Goal: Check status: Check status

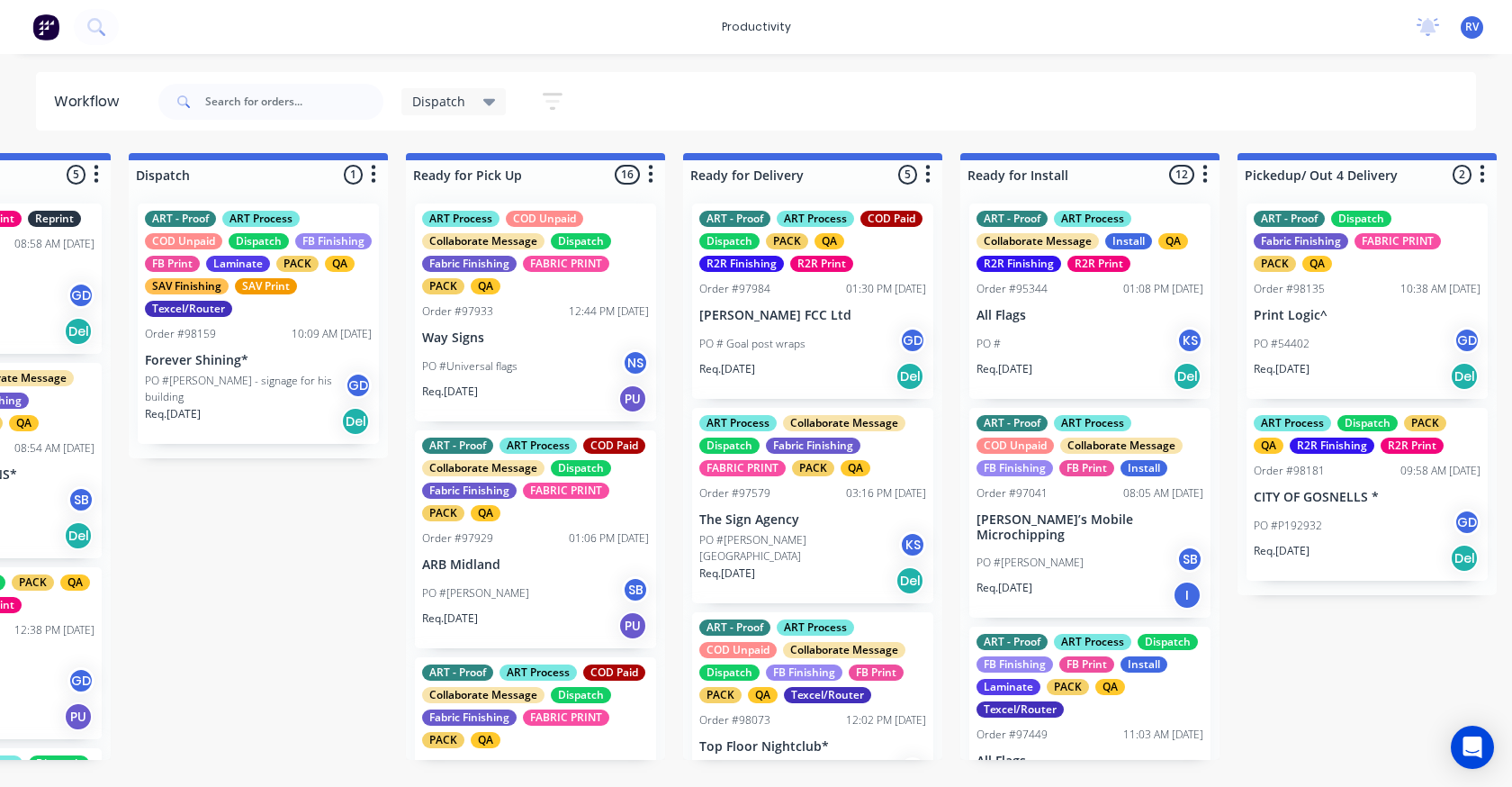
scroll to position [1, 0]
drag, startPoint x: 224, startPoint y: 98, endPoint x: 235, endPoint y: 97, distance: 11.0
click at [227, 97] on input "text" at bounding box center [294, 101] width 178 height 36
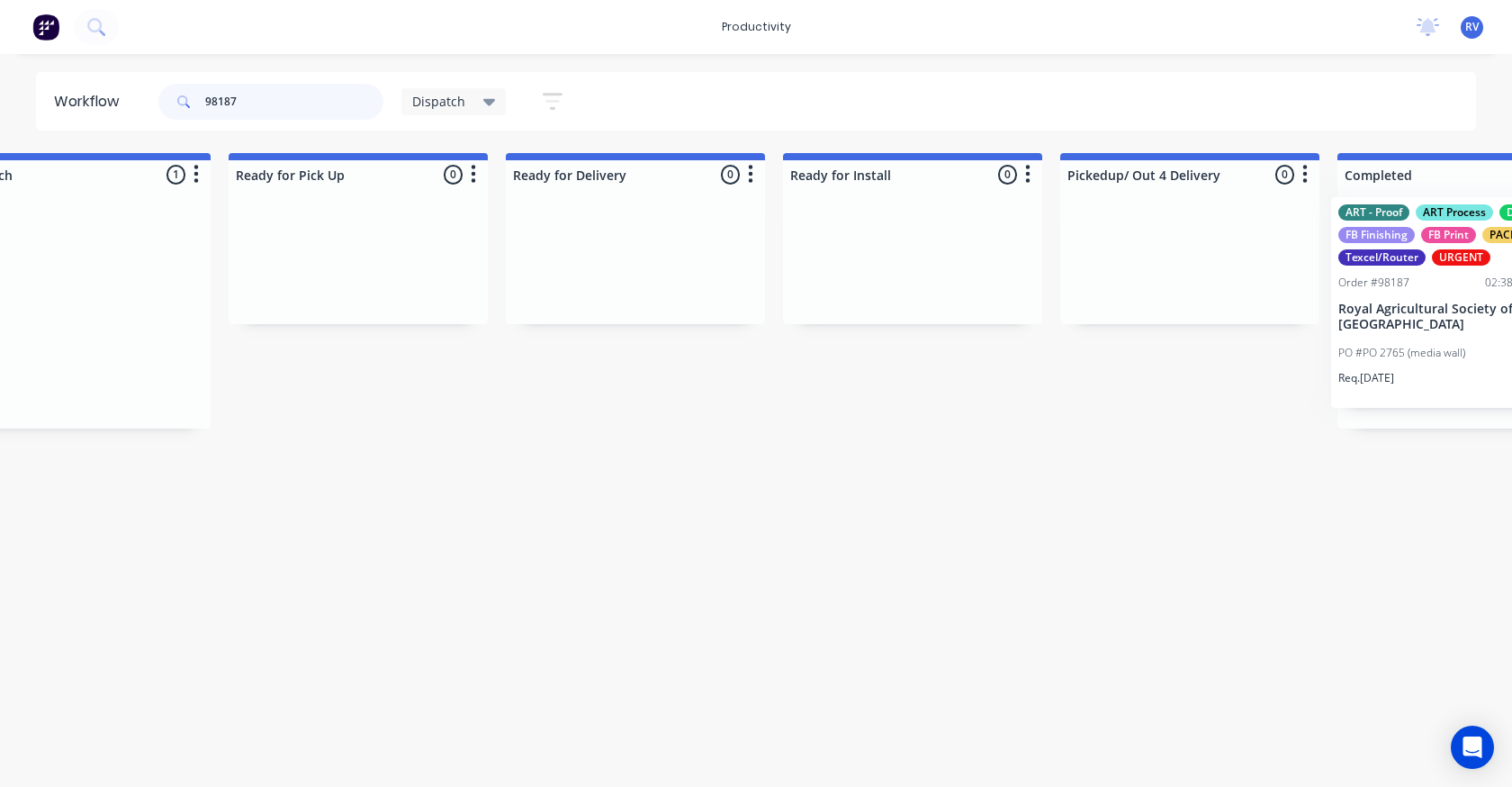
scroll to position [0, 1684]
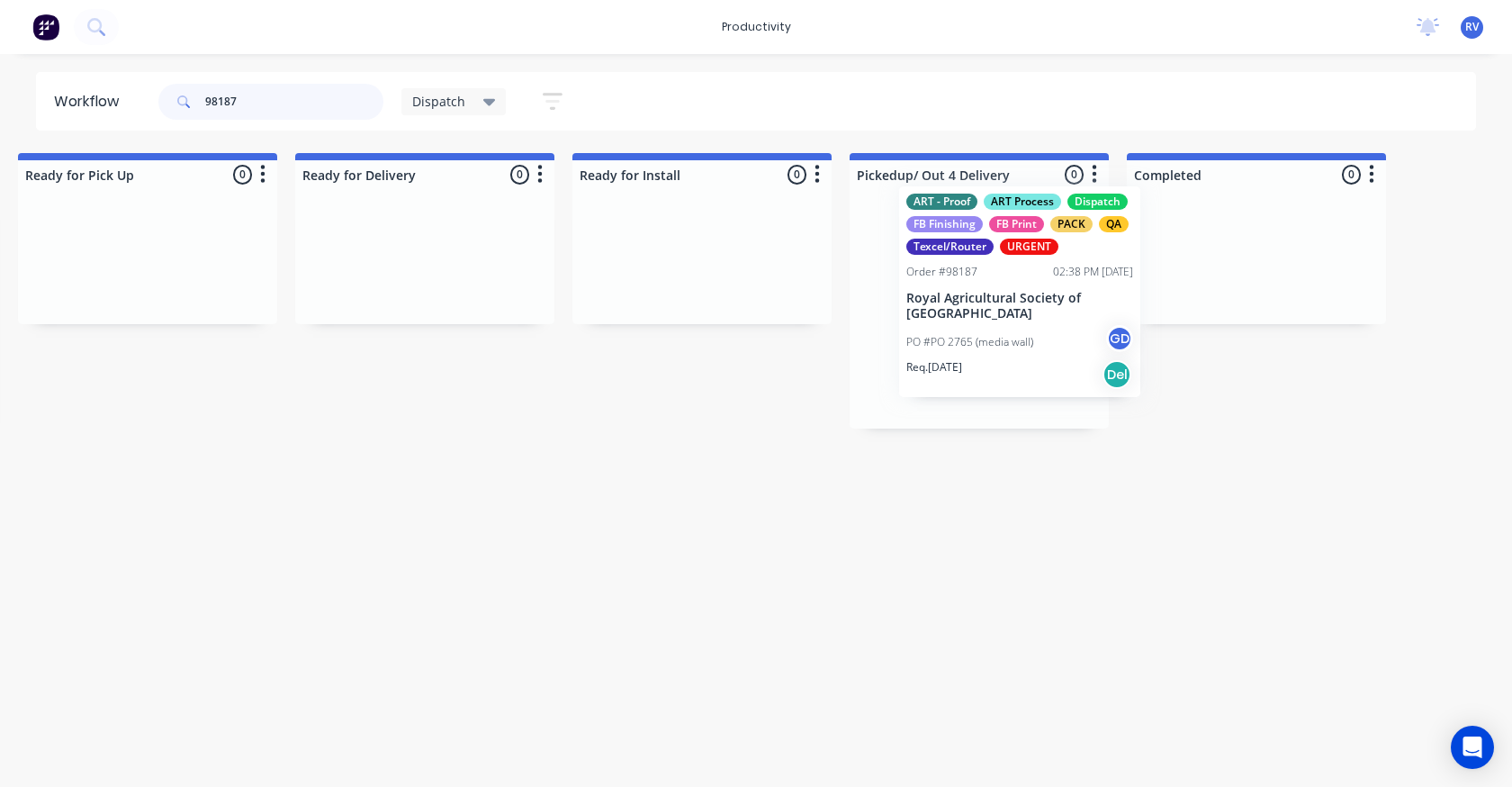
drag, startPoint x: 358, startPoint y: 292, endPoint x: 971, endPoint y: 269, distance: 613.4
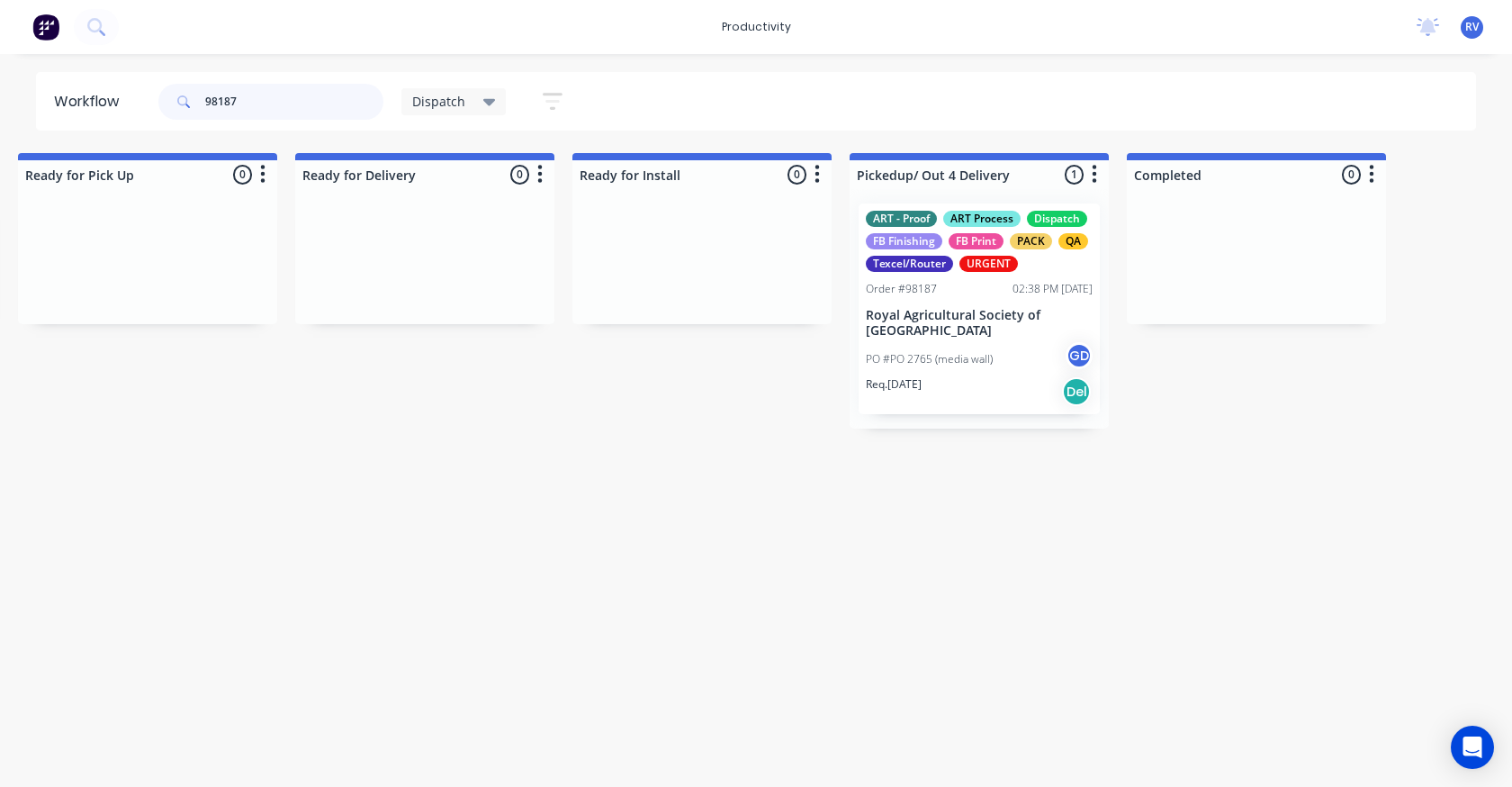
type input "98187"
click at [450, 110] on div "Dispatch" at bounding box center [453, 101] width 105 height 27
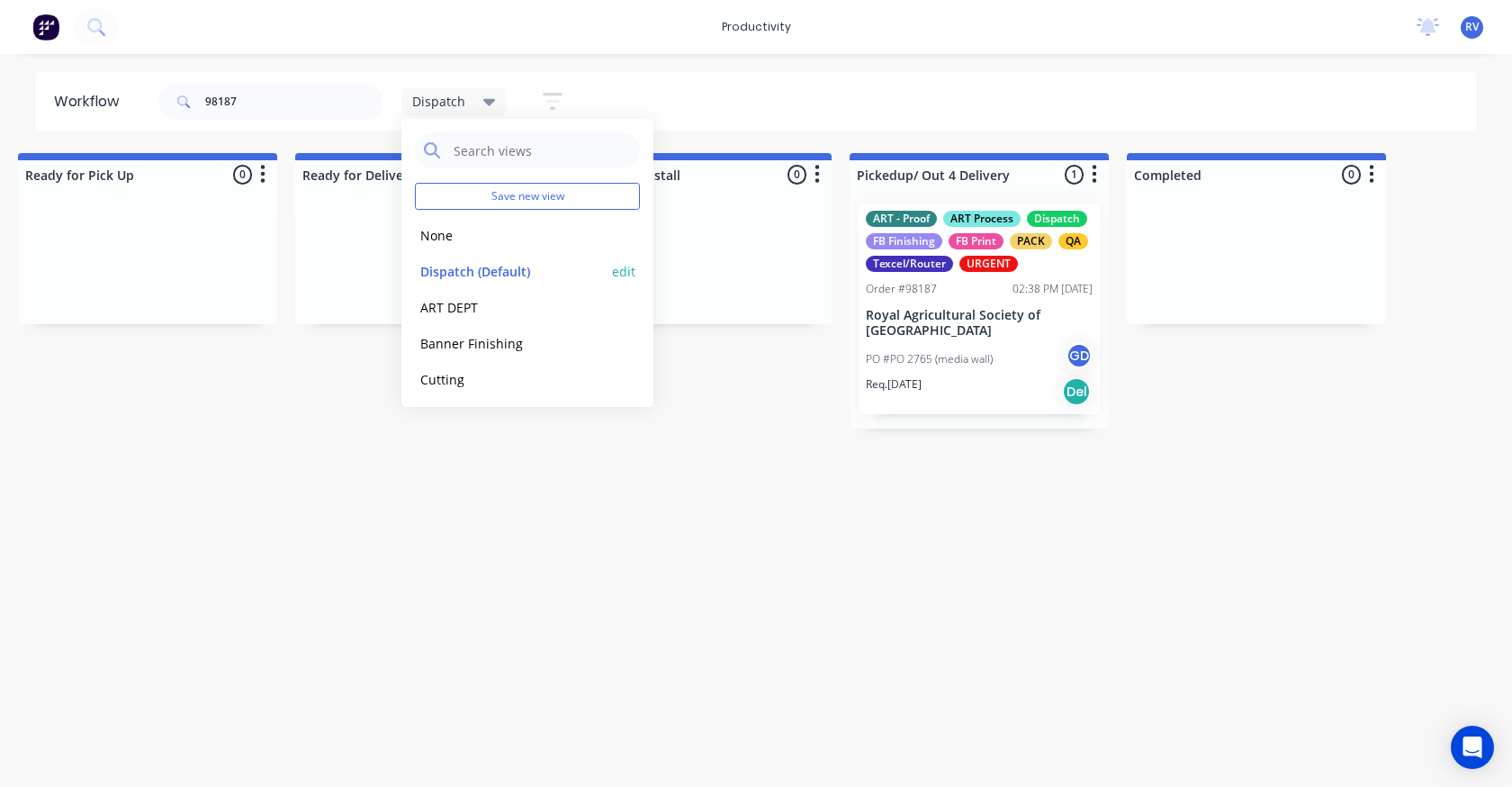
click at [450, 272] on button "Dispatch (Default)" at bounding box center [511, 271] width 191 height 20
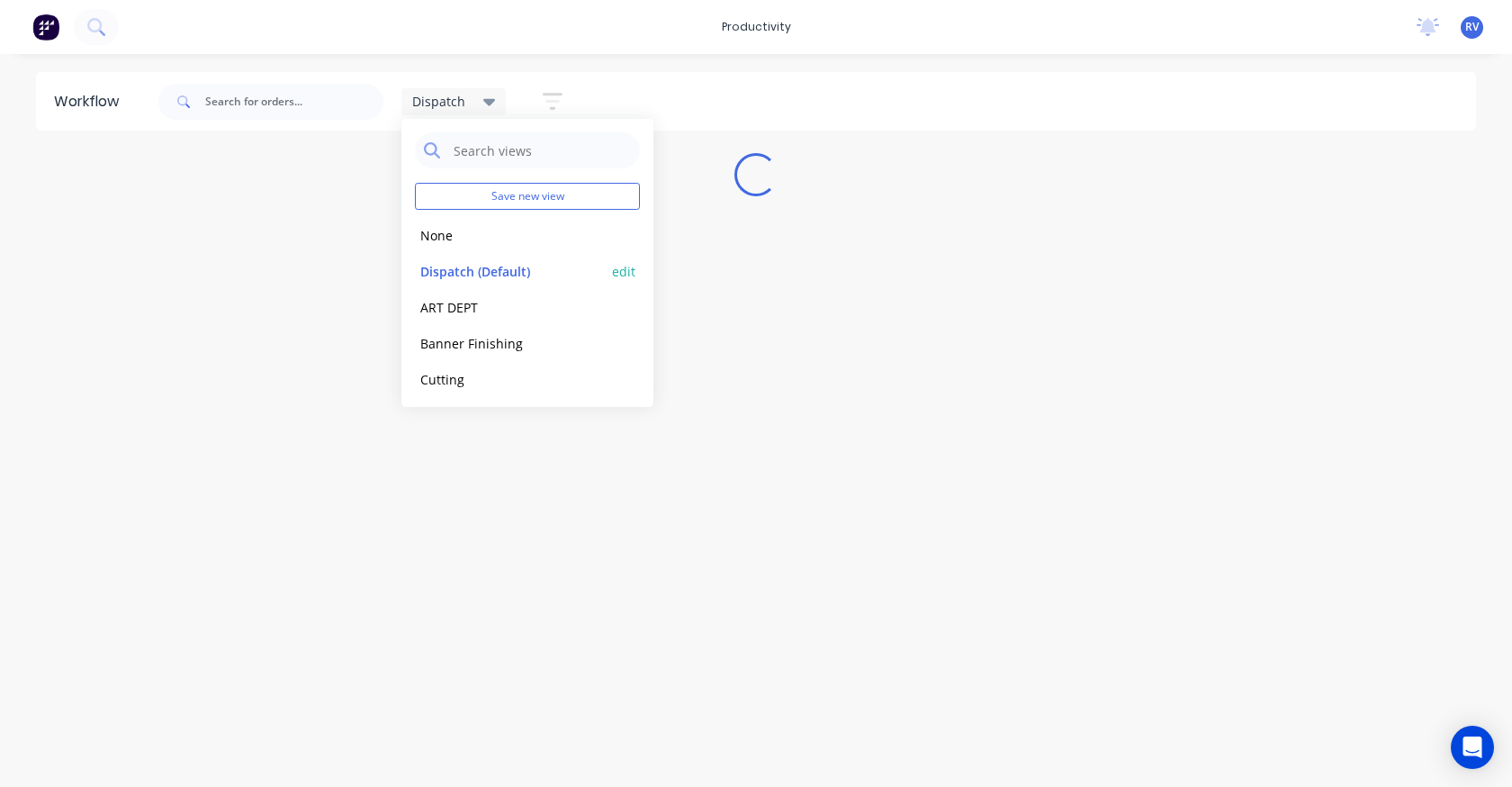
scroll to position [0, 0]
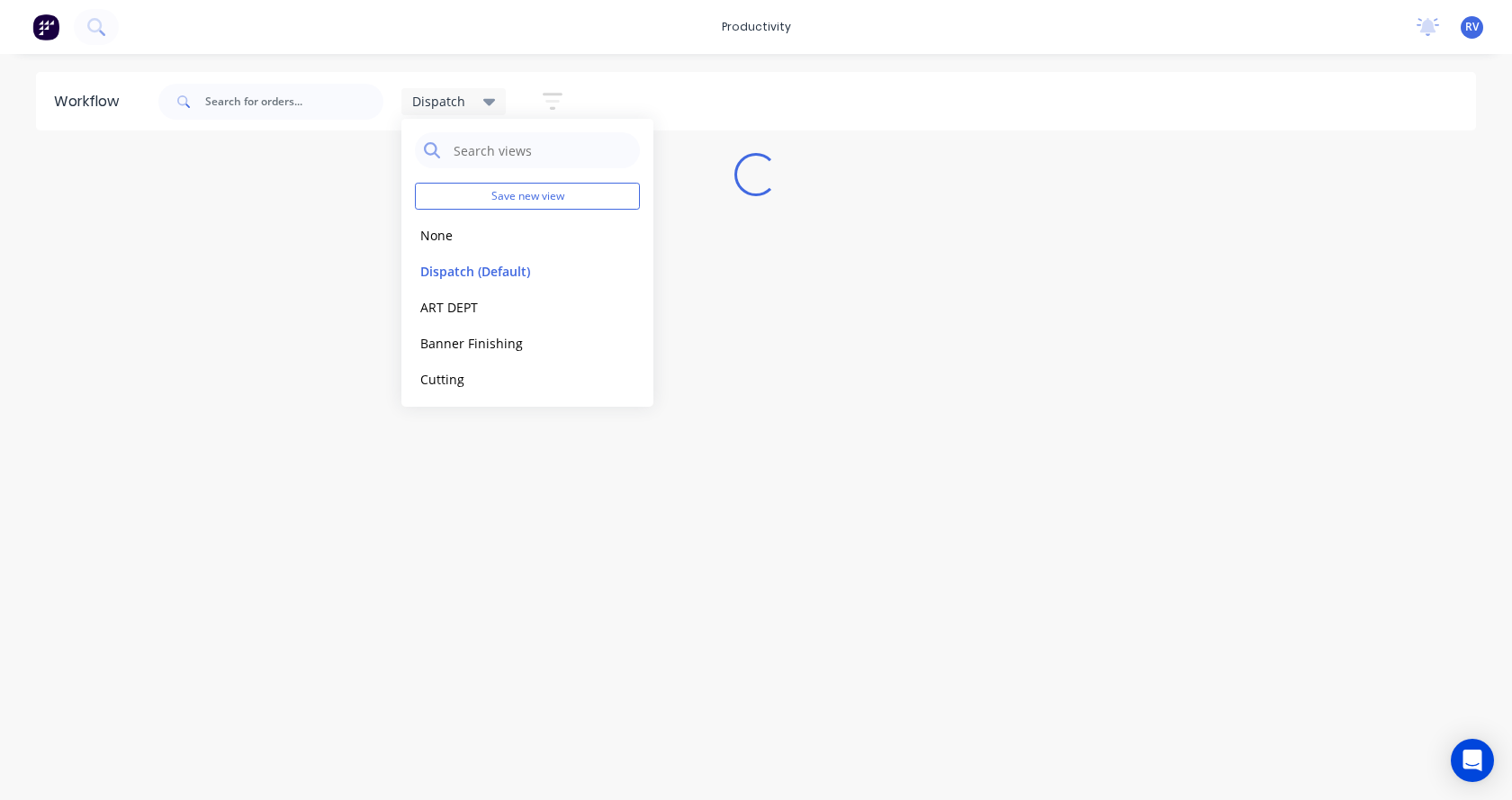
click at [456, 456] on div "Workflow Dispatch Save new view None edit Dispatch (Default) edit ART DEPT edit…" at bounding box center [756, 418] width 1512 height 692
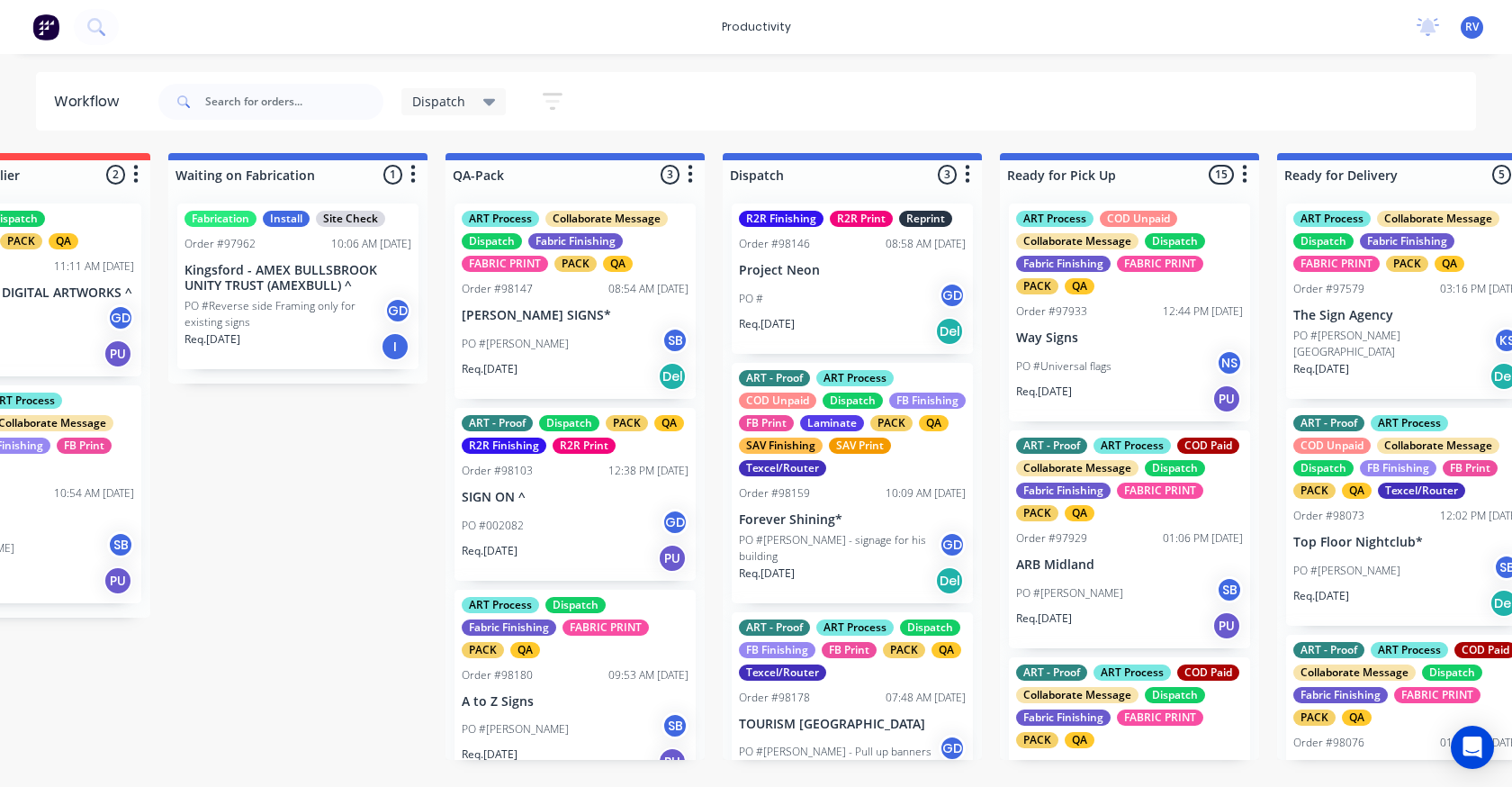
scroll to position [0, 736]
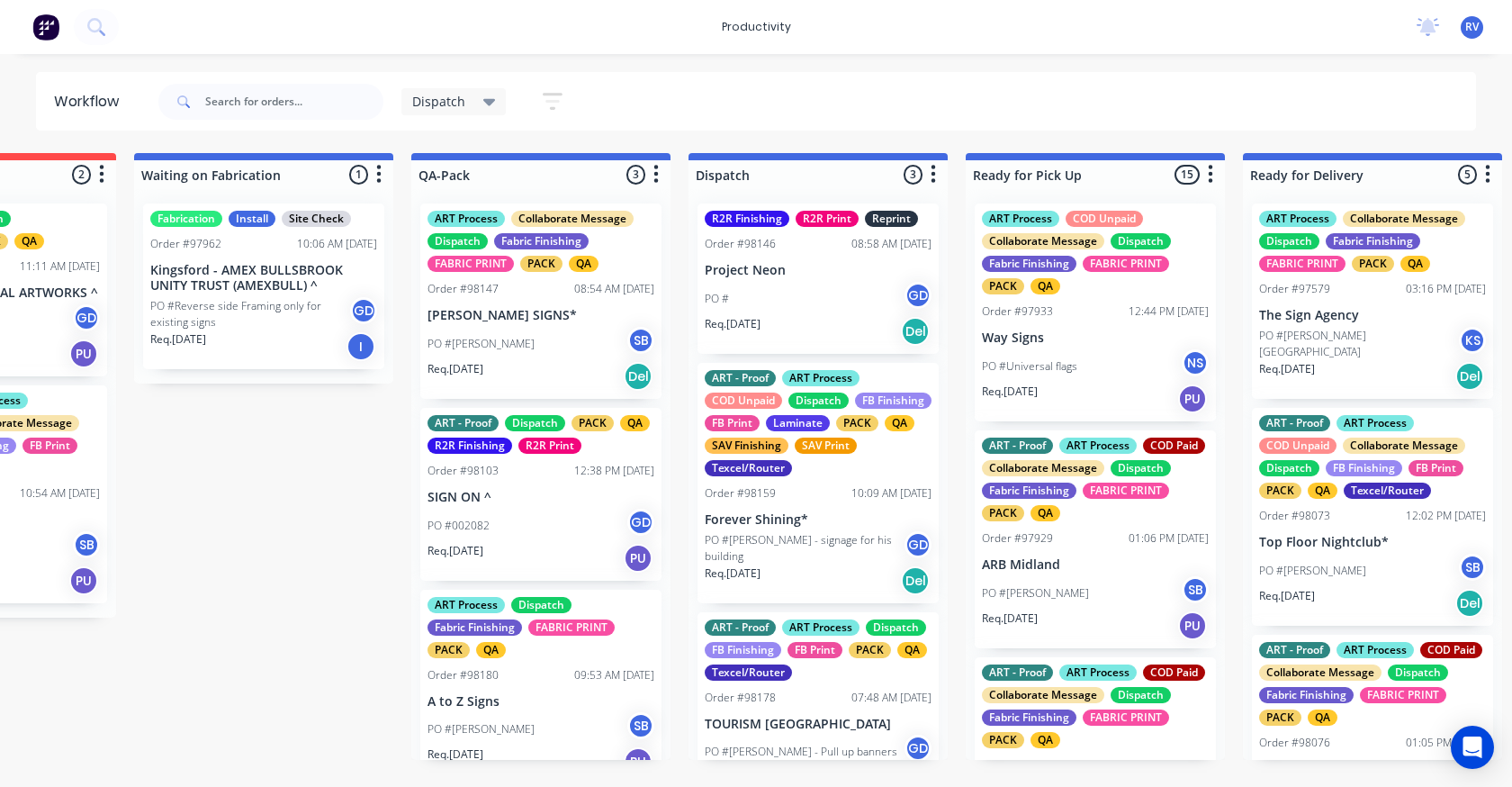
click at [752, 682] on div "ART - Proof ART Process Dispatch FB Finishing FB Print PACK QA Texcel/Router Or…" at bounding box center [818, 710] width 241 height 195
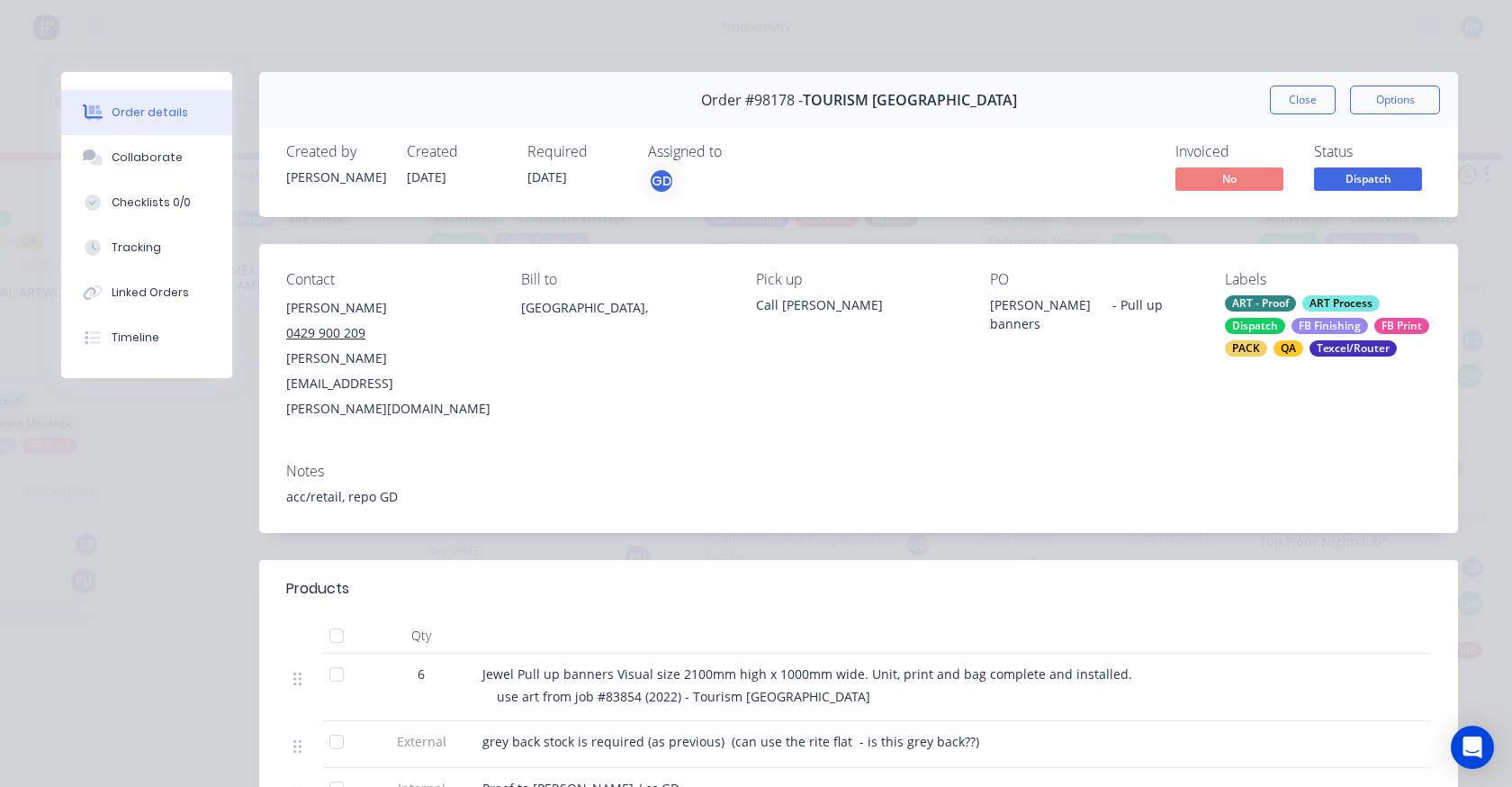
click at [1307, 83] on div "Order #98178 - TOURISM WESTERN [GEOGRAPHIC_DATA] Close Options" at bounding box center [858, 100] width 1199 height 57
click at [1301, 86] on button "Close" at bounding box center [1302, 99] width 66 height 29
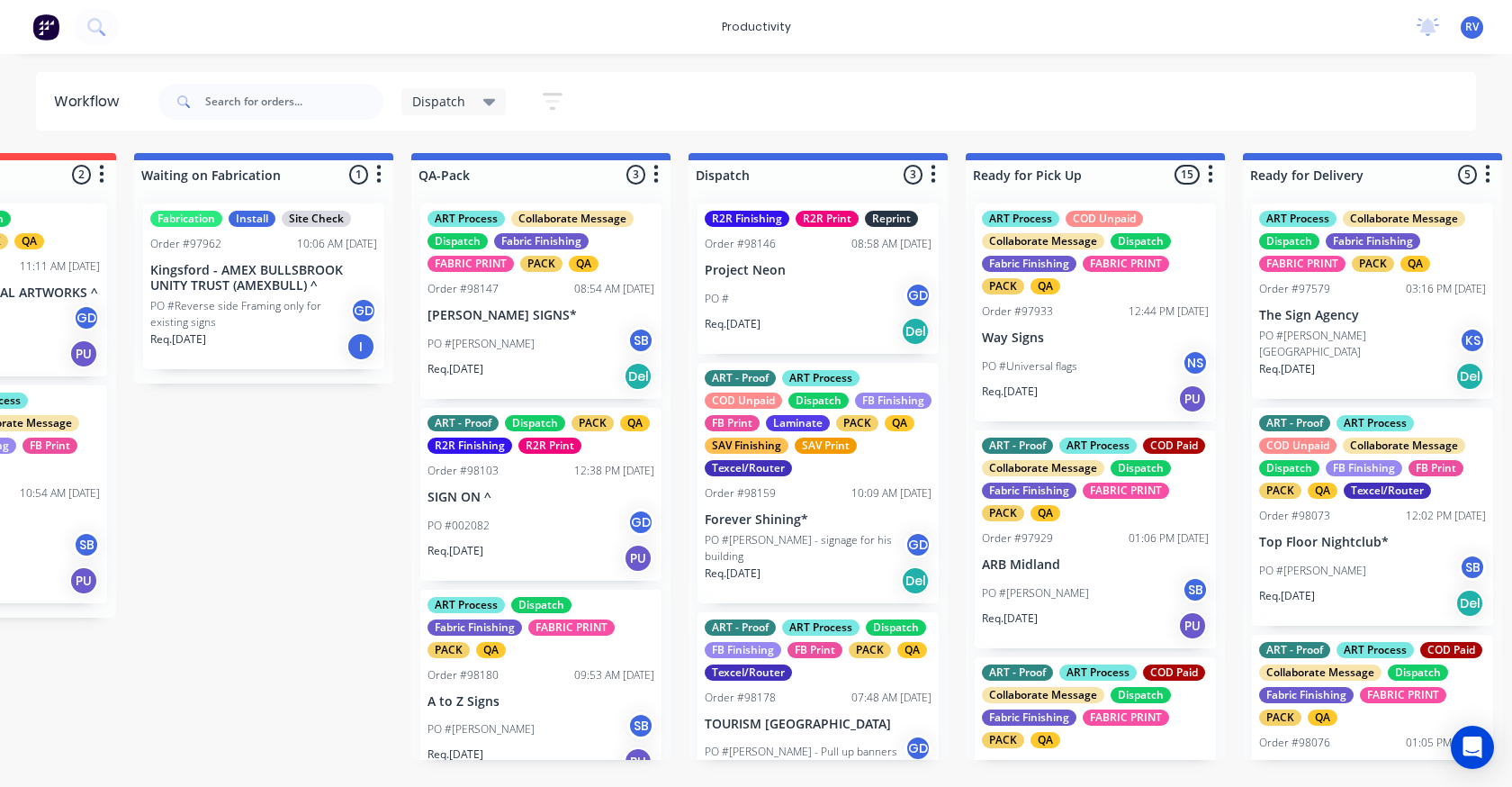
scroll to position [5, 0]
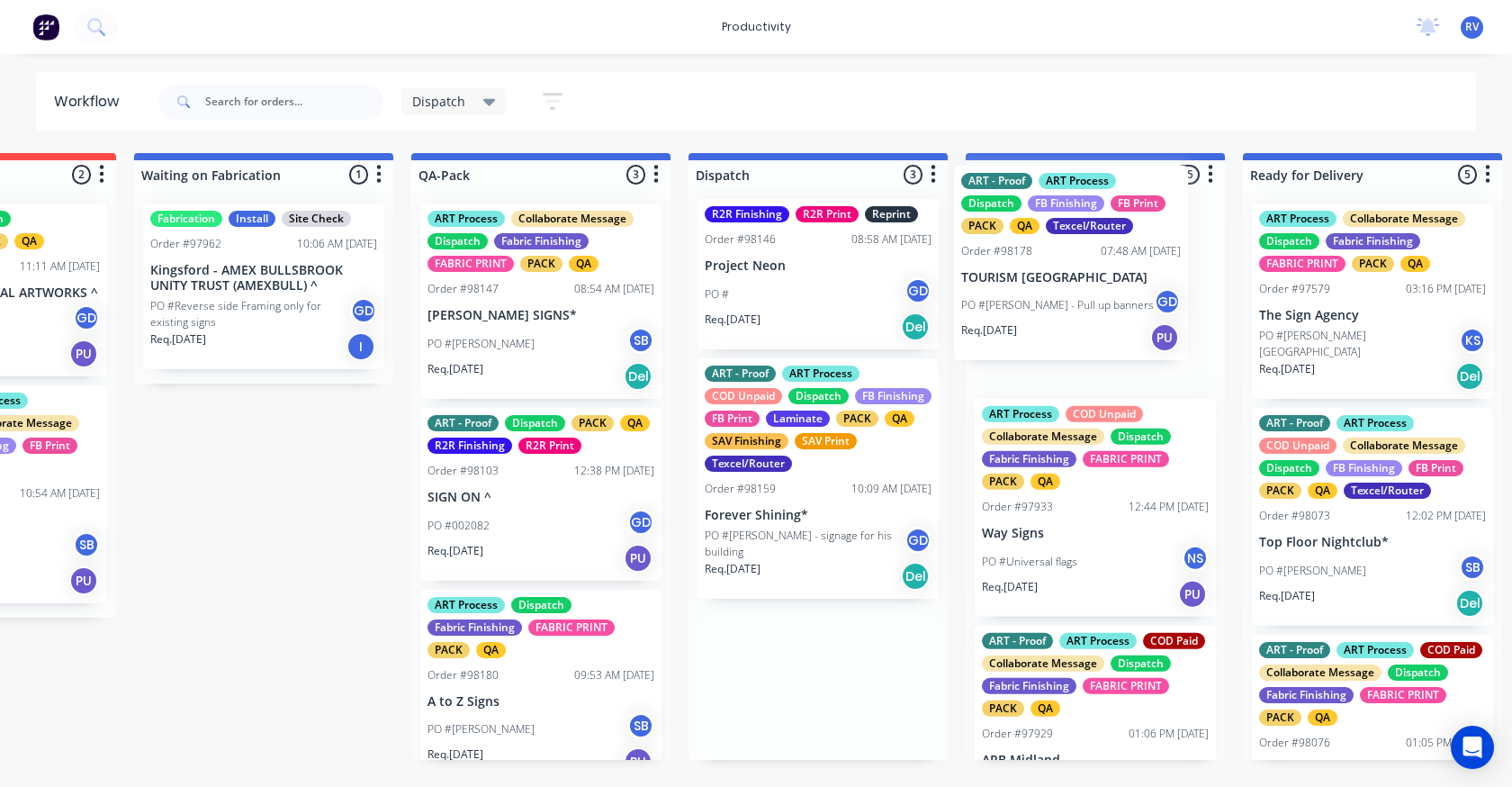
drag, startPoint x: 863, startPoint y: 625, endPoint x: 1055, endPoint y: 258, distance: 414.2
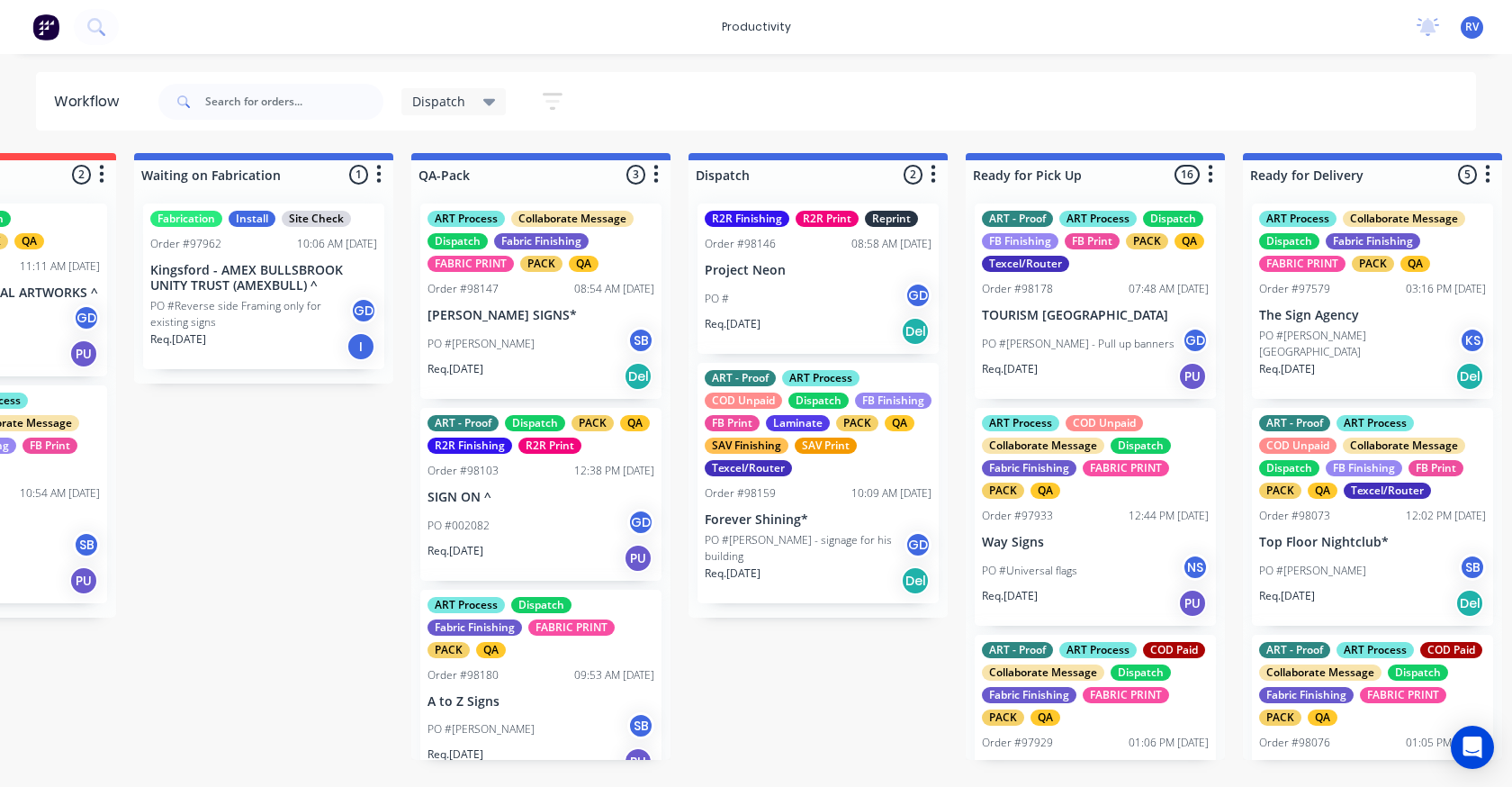
scroll to position [1, 0]
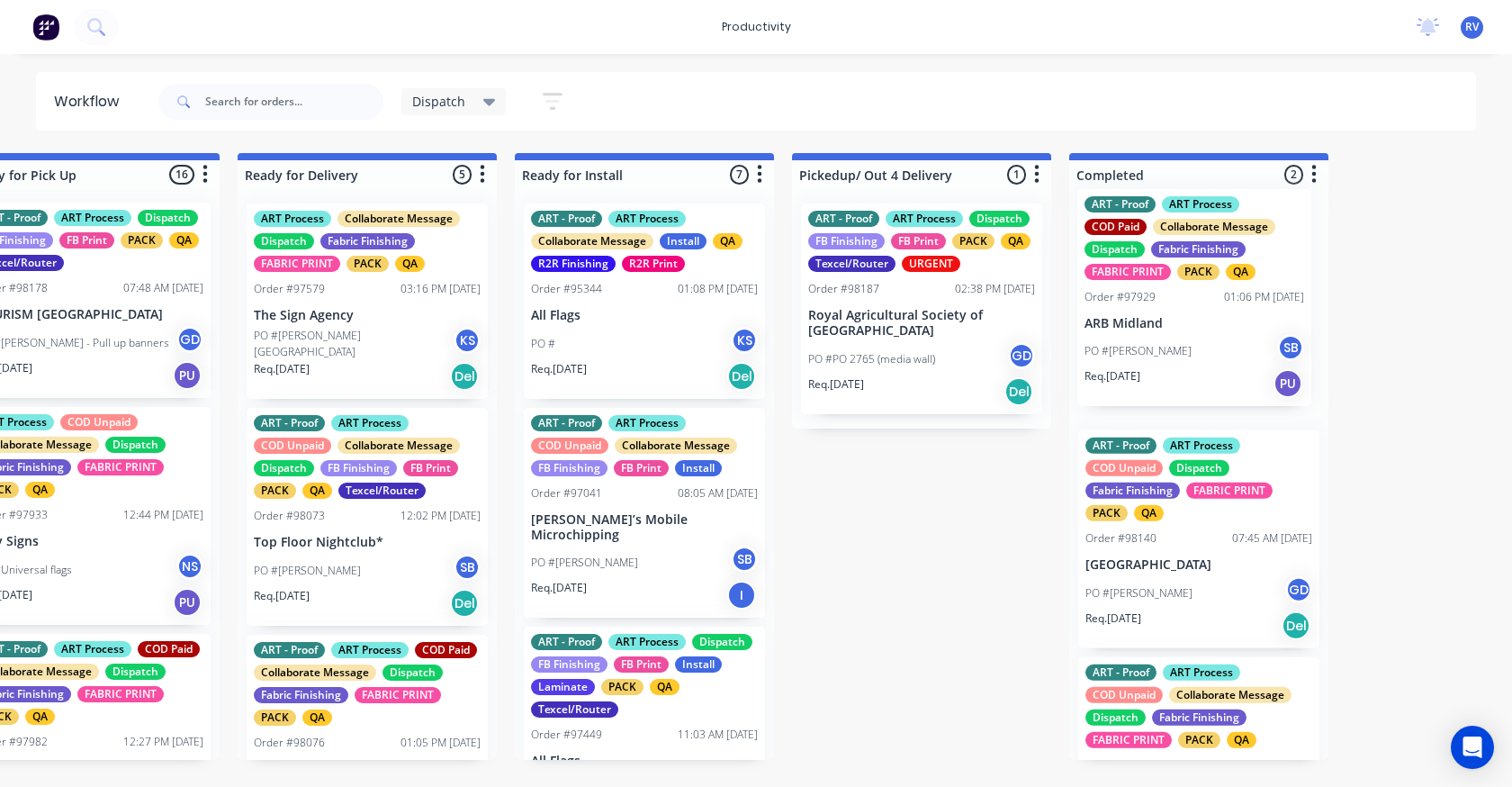
drag, startPoint x: 1097, startPoint y: 740, endPoint x: 1167, endPoint y: 272, distance: 473.2
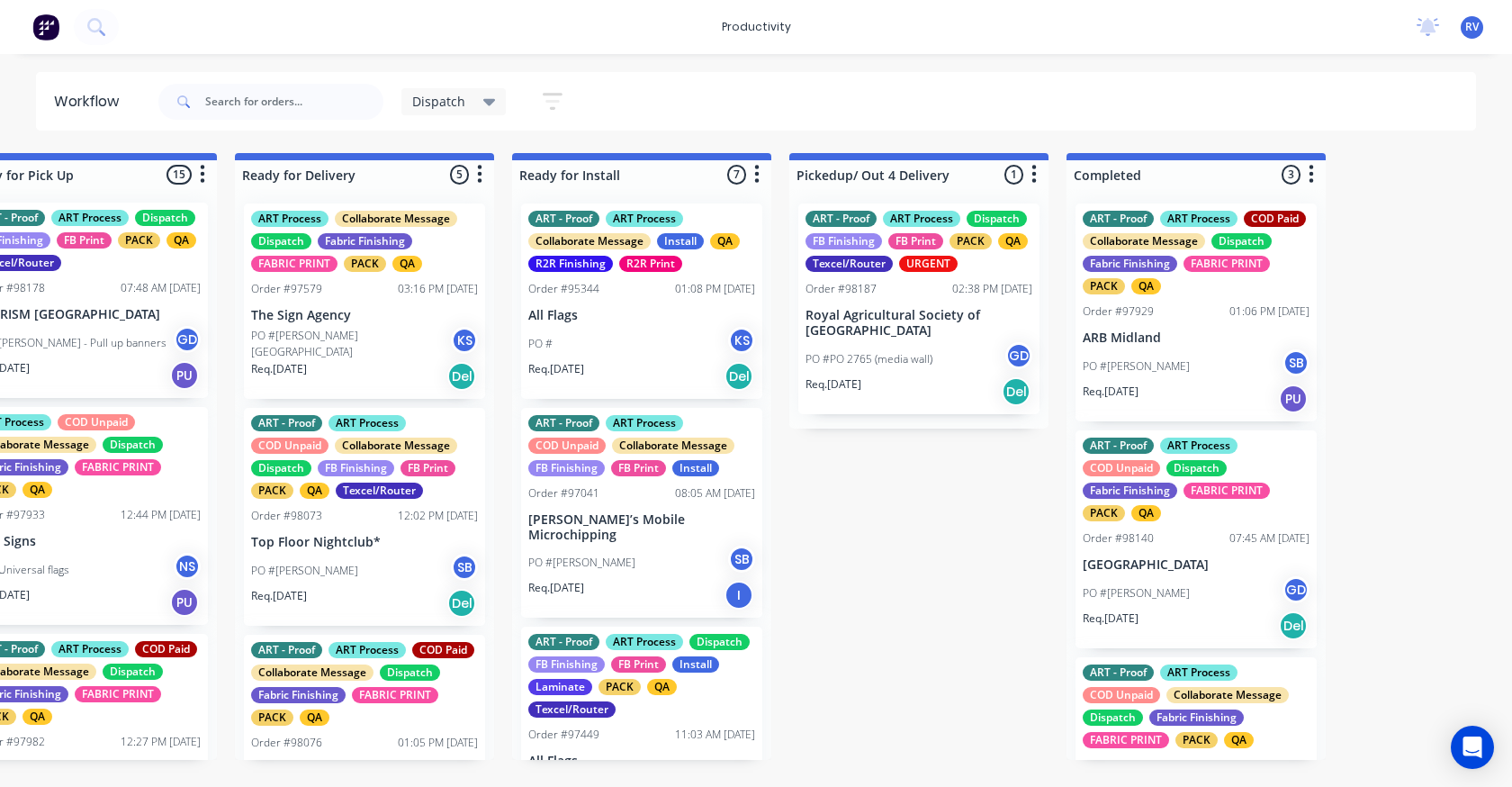
scroll to position [0, 1277]
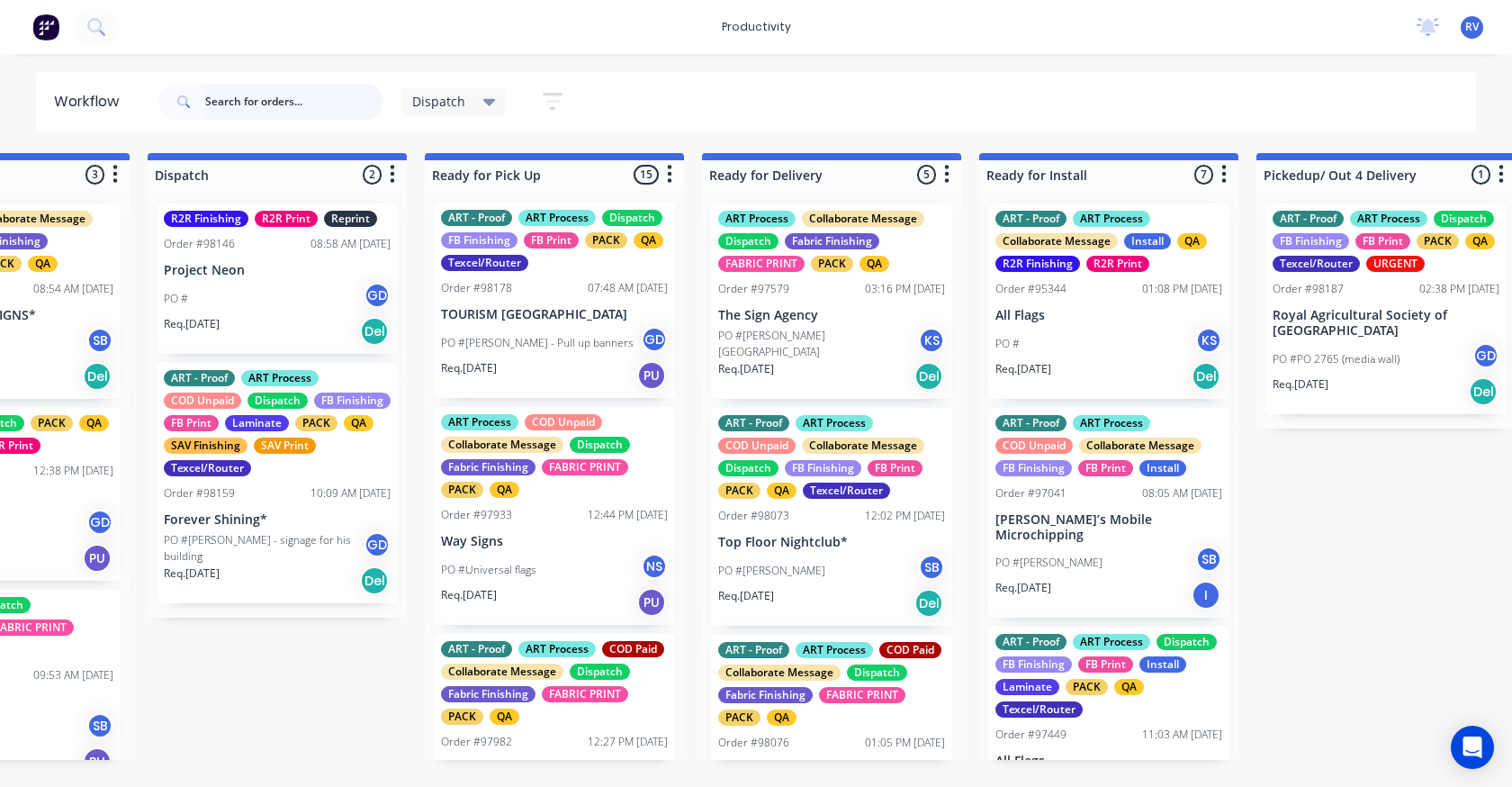
click at [217, 111] on input "text" at bounding box center [294, 101] width 178 height 36
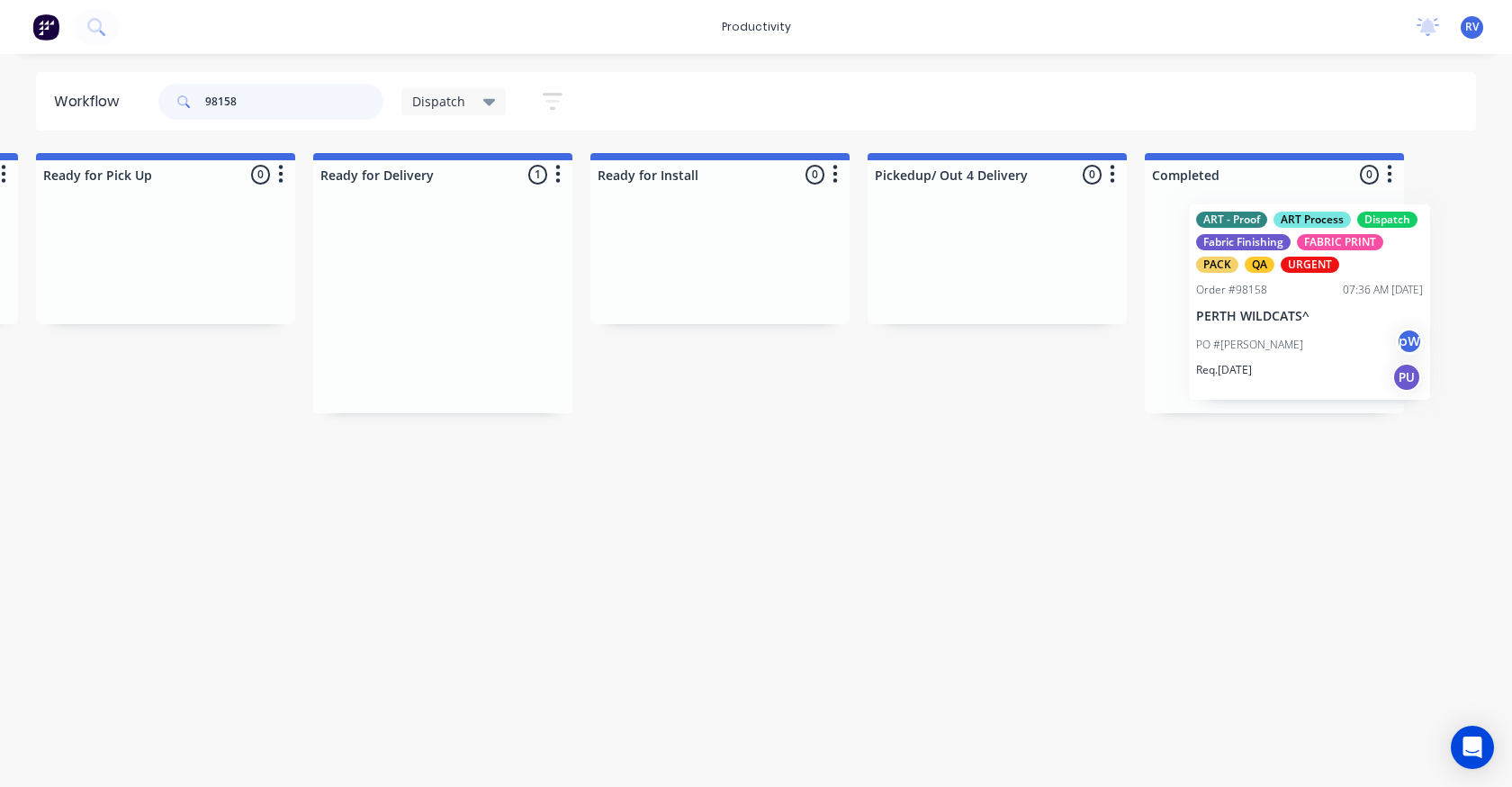
scroll to position [0, 1788]
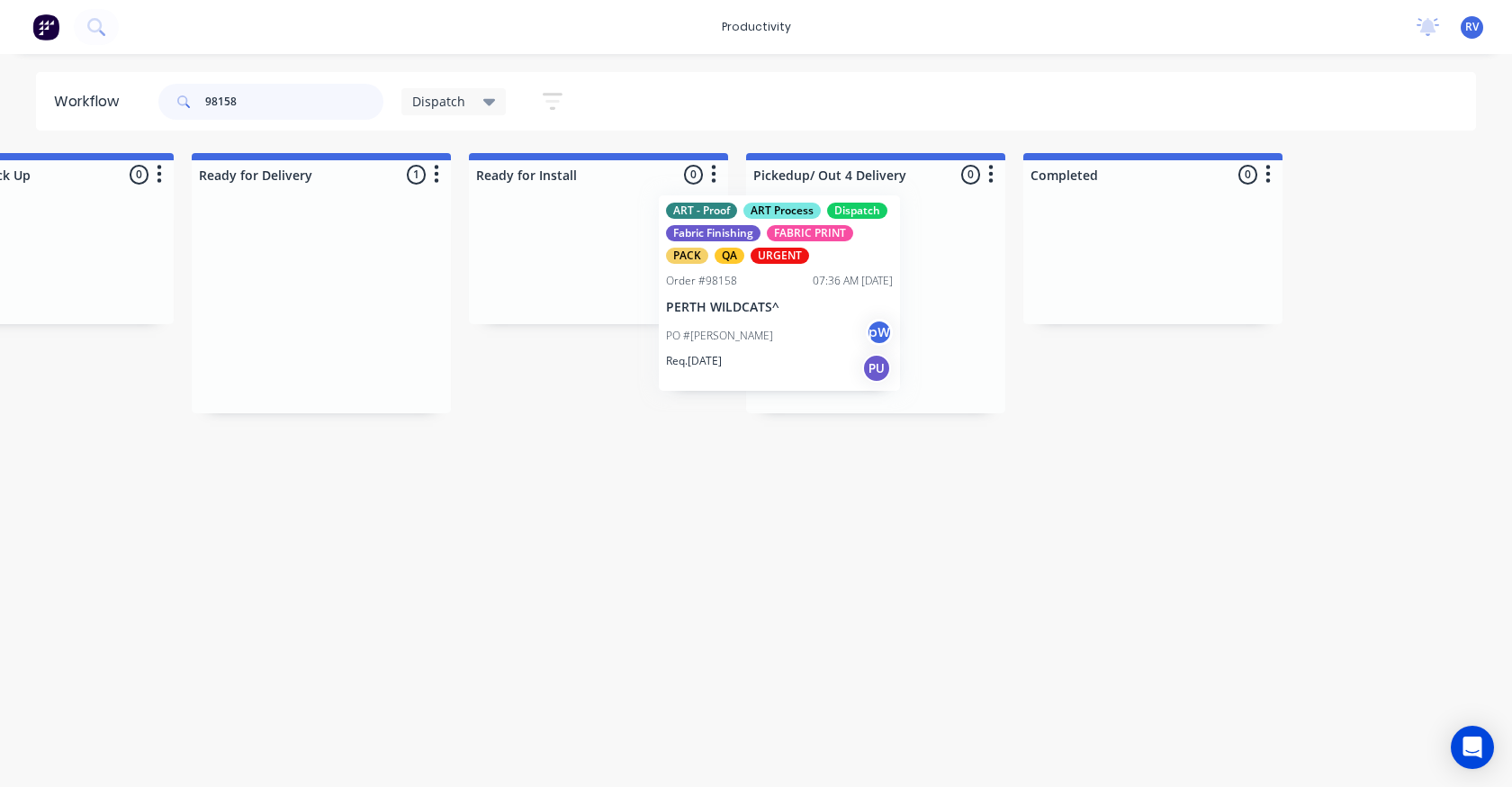
drag, startPoint x: 515, startPoint y: 295, endPoint x: 697, endPoint y: 288, distance: 182.1
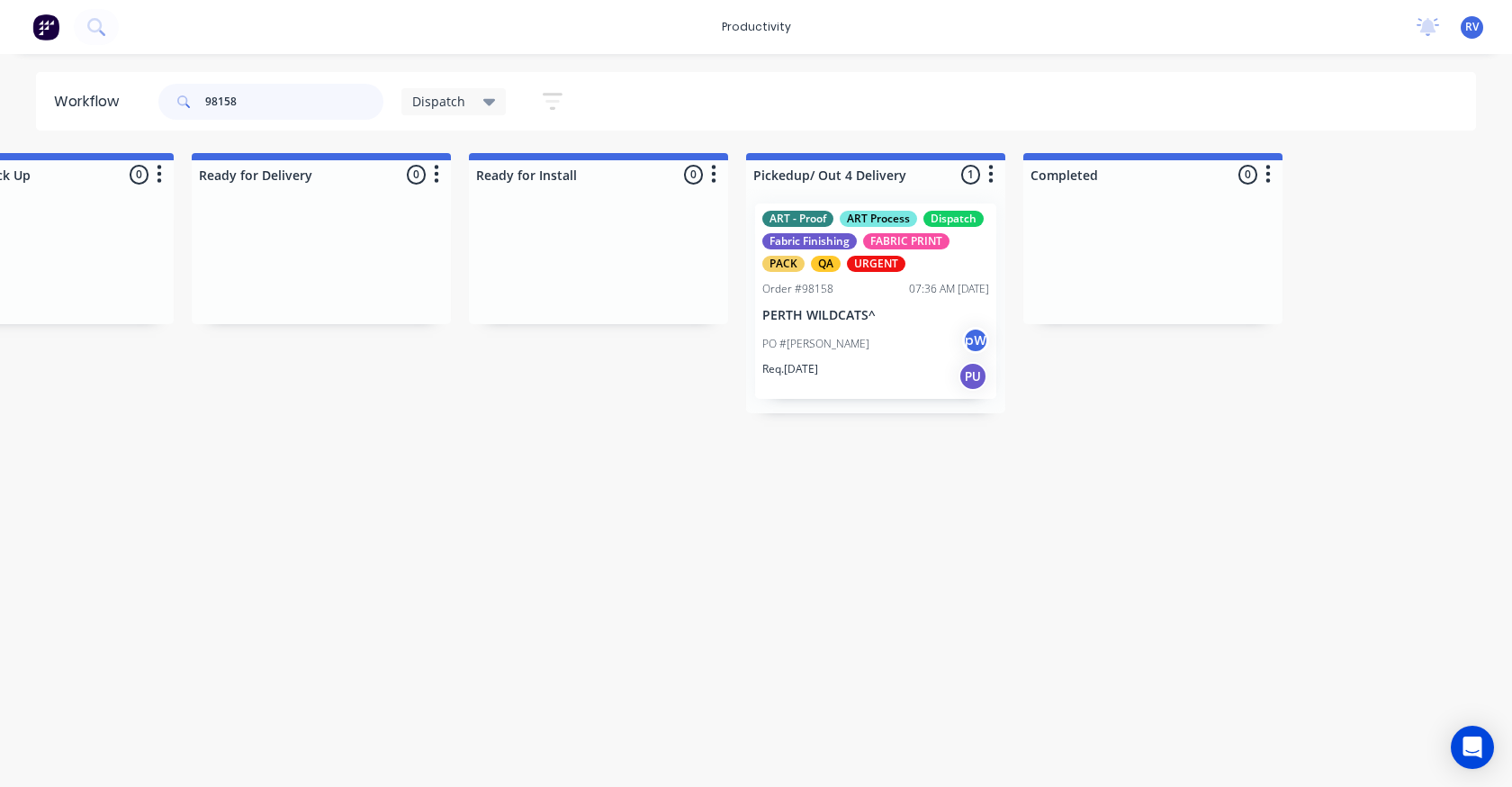
type input "98158"
drag, startPoint x: 418, startPoint y: 97, endPoint x: 419, endPoint y: 112, distance: 15.0
click at [418, 96] on span "Dispatch" at bounding box center [438, 101] width 53 height 19
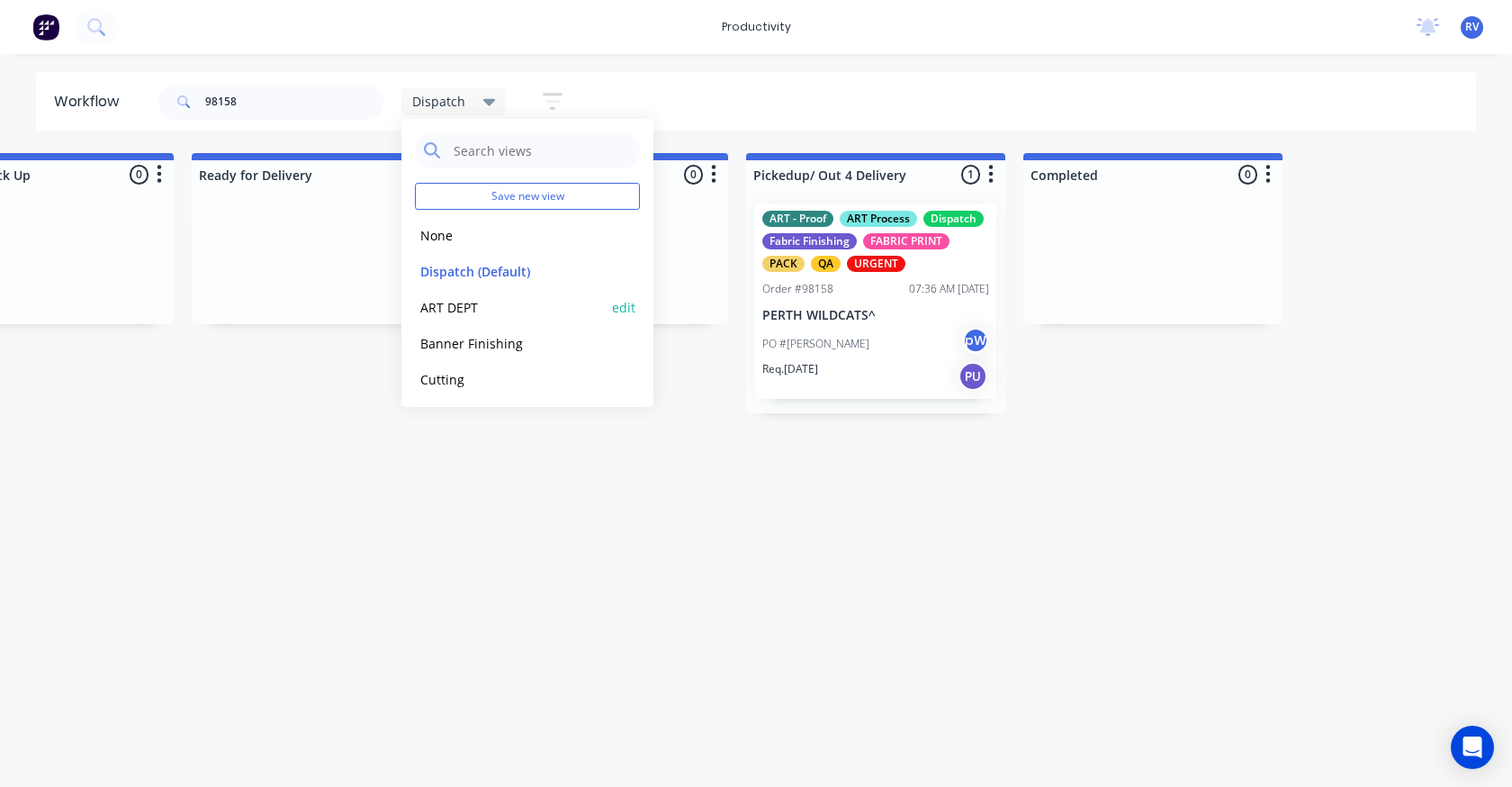
drag, startPoint x: 458, startPoint y: 267, endPoint x: 456, endPoint y: 310, distance: 43.0
click at [458, 266] on button "Dispatch (Default)" at bounding box center [511, 271] width 191 height 20
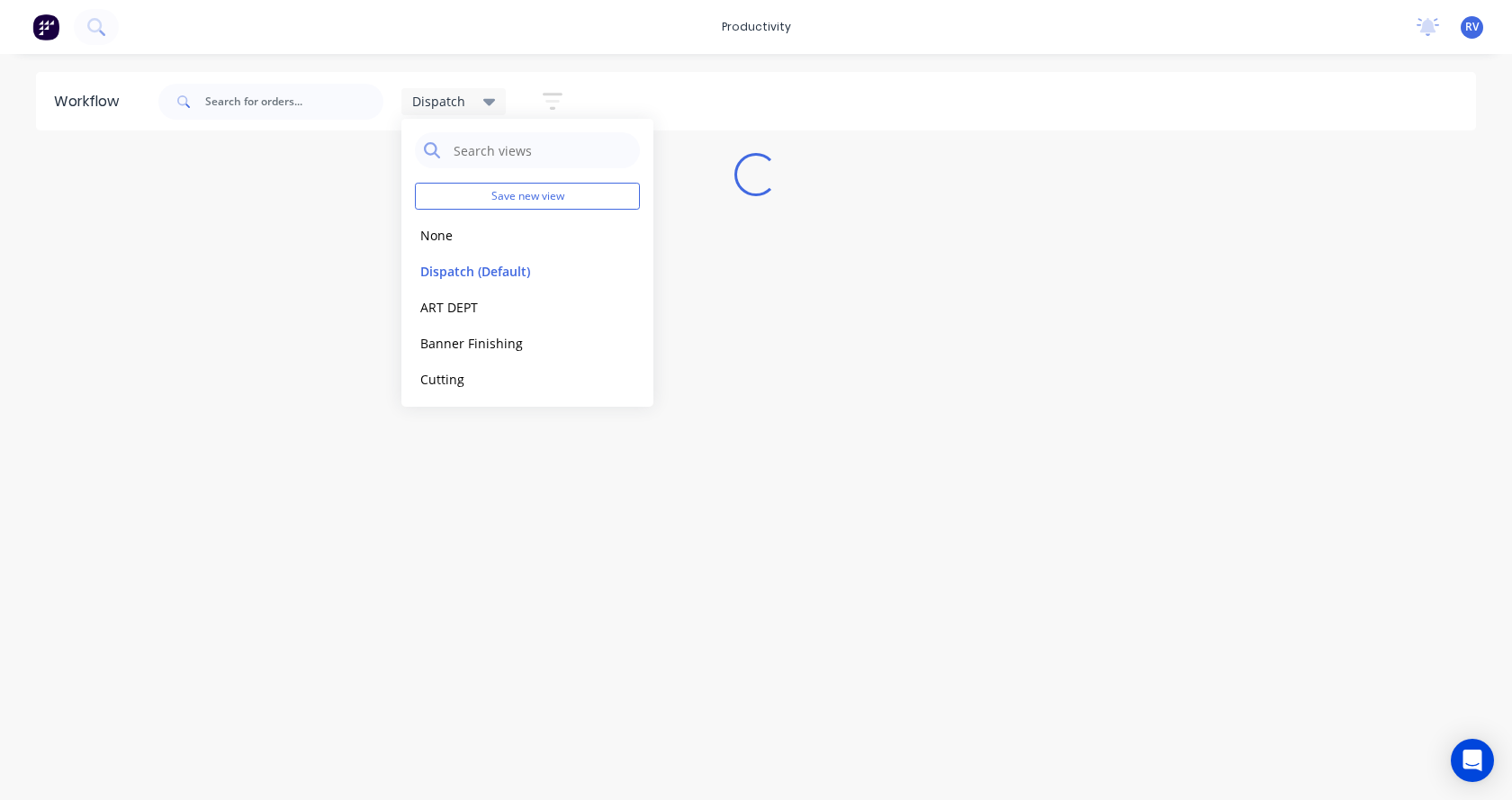
click at [412, 491] on div "Workflow Dispatch Save new view None edit Dispatch (Default) edit ART DEPT edit…" at bounding box center [756, 418] width 1512 height 692
